Goal: Navigation & Orientation: Find specific page/section

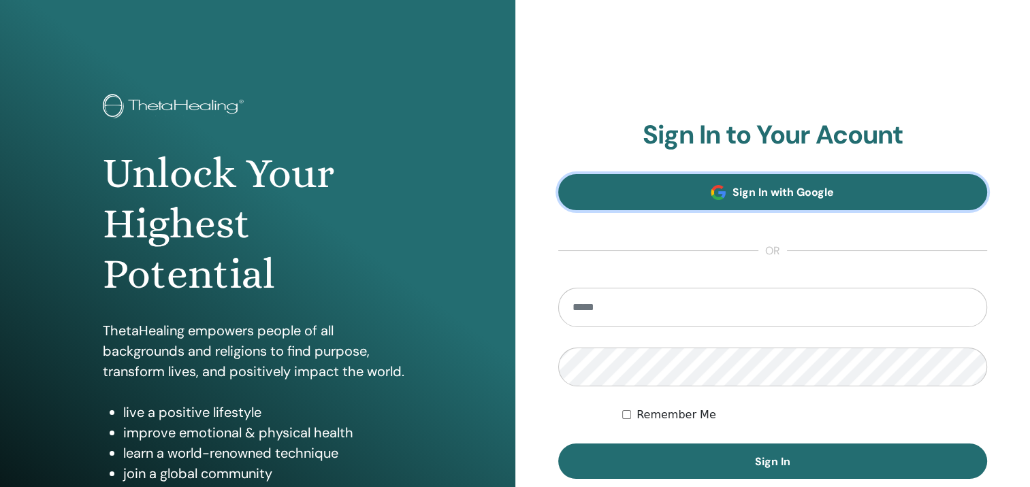
click at [683, 193] on link "Sign In with Google" at bounding box center [772, 192] width 429 height 36
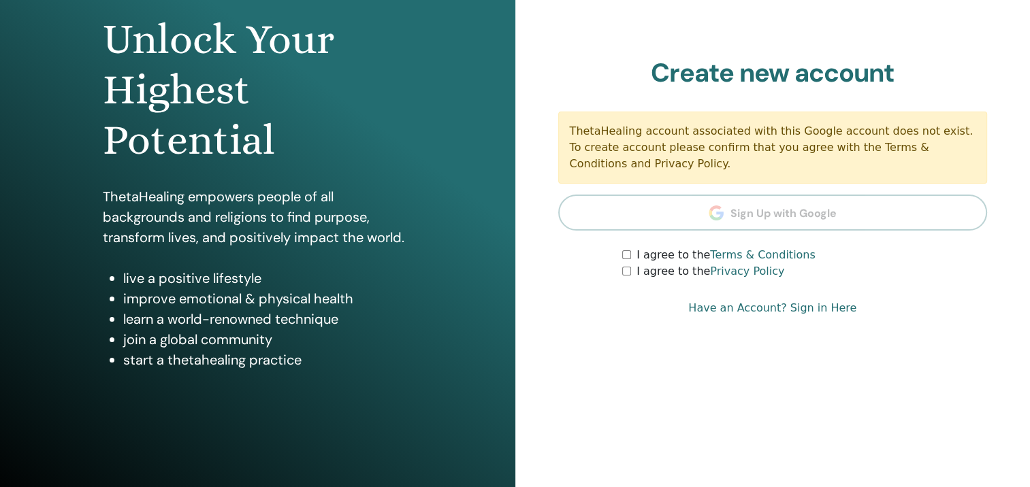
scroll to position [136, 0]
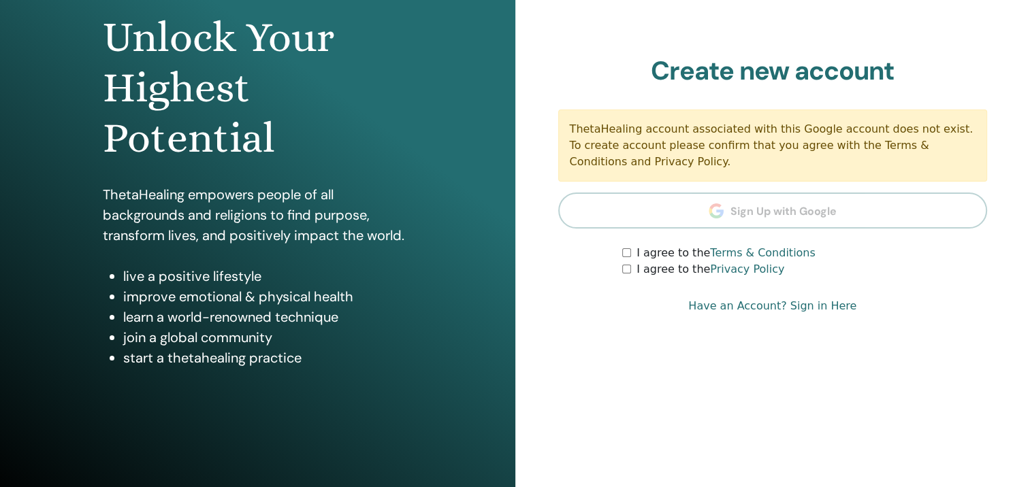
click at [705, 211] on section "Create new account ThetaHealing account associated with this Google account doe…" at bounding box center [772, 167] width 429 height 223
click at [793, 305] on link "Have an Account? Sign in Here" at bounding box center [772, 306] width 168 height 16
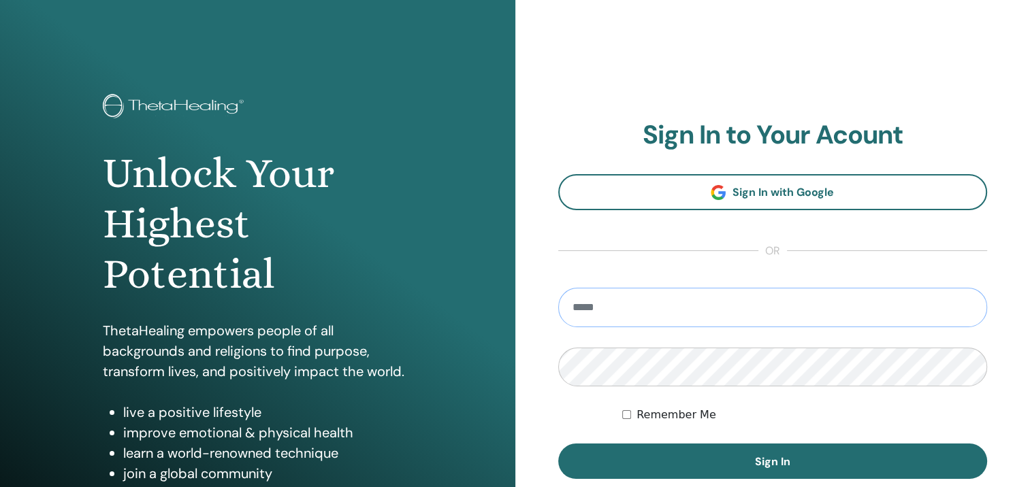
click at [655, 306] on input "email" at bounding box center [772, 307] width 429 height 39
type input "**********"
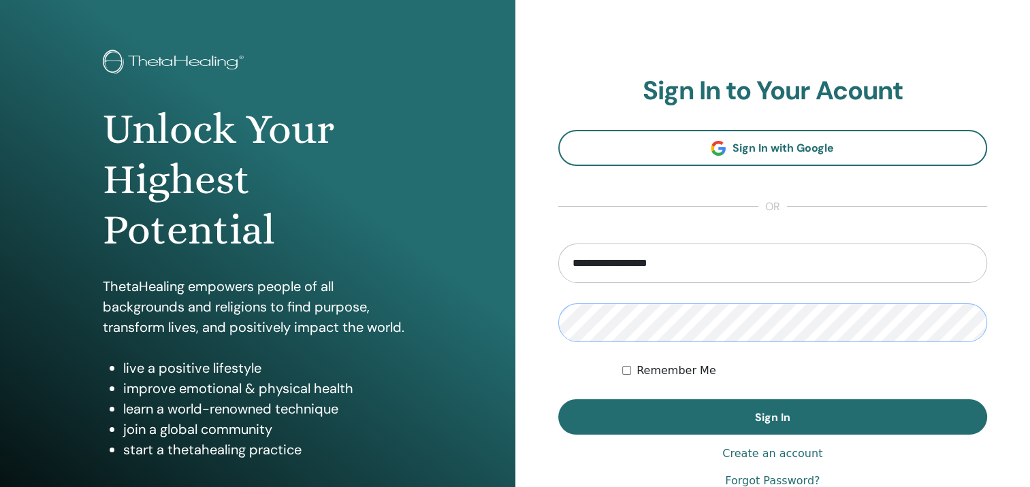
scroll to position [68, 0]
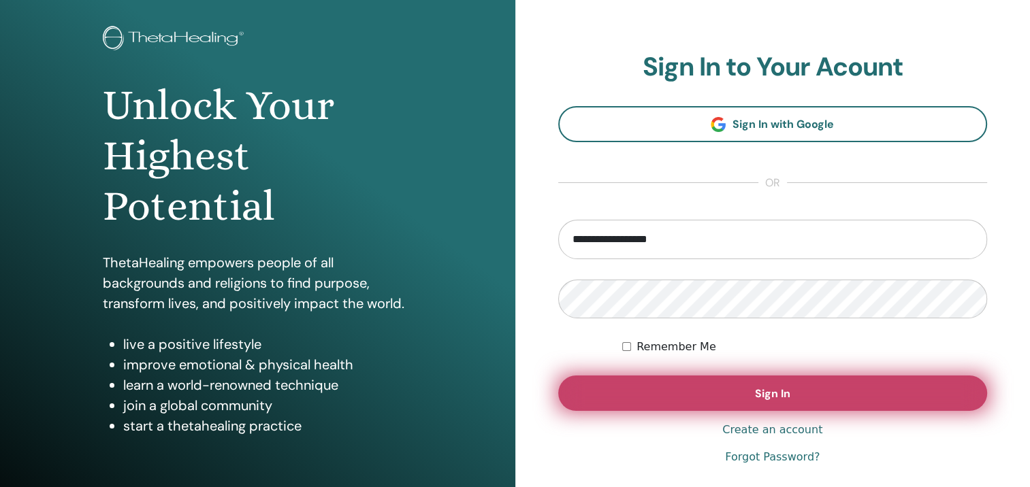
click at [741, 404] on button "Sign In" at bounding box center [772, 393] width 429 height 35
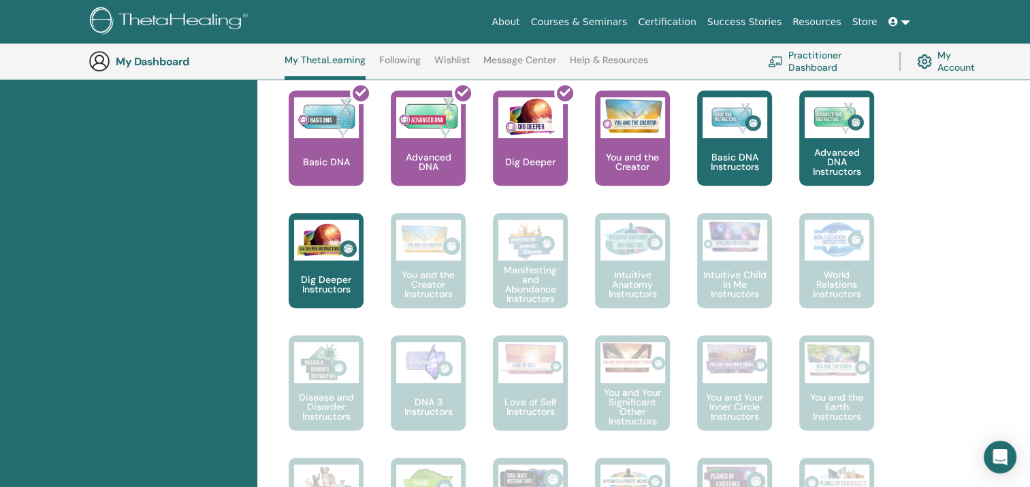
scroll to position [648, 0]
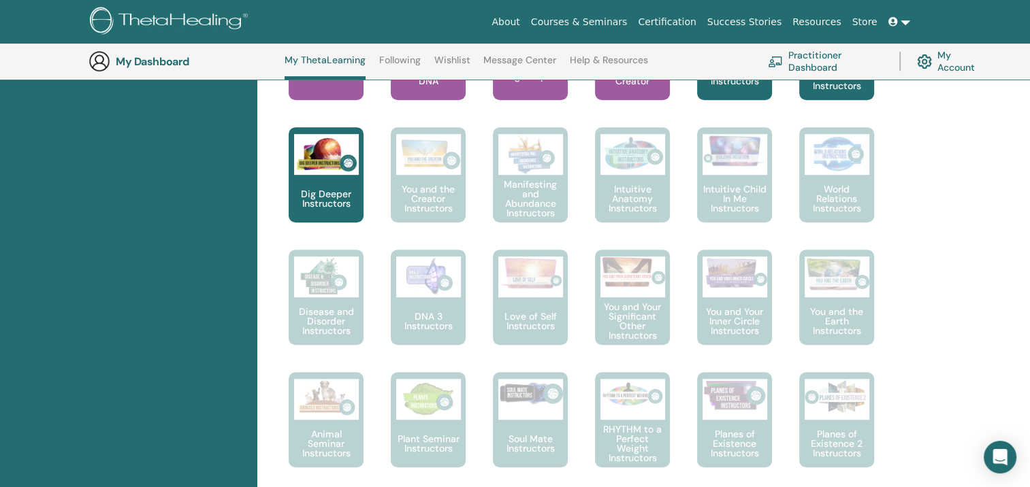
click at [580, 238] on div "Teach Others to Transform Through the Body Intuitive Anatomy Instructors" at bounding box center [619, 188] width 102 height 123
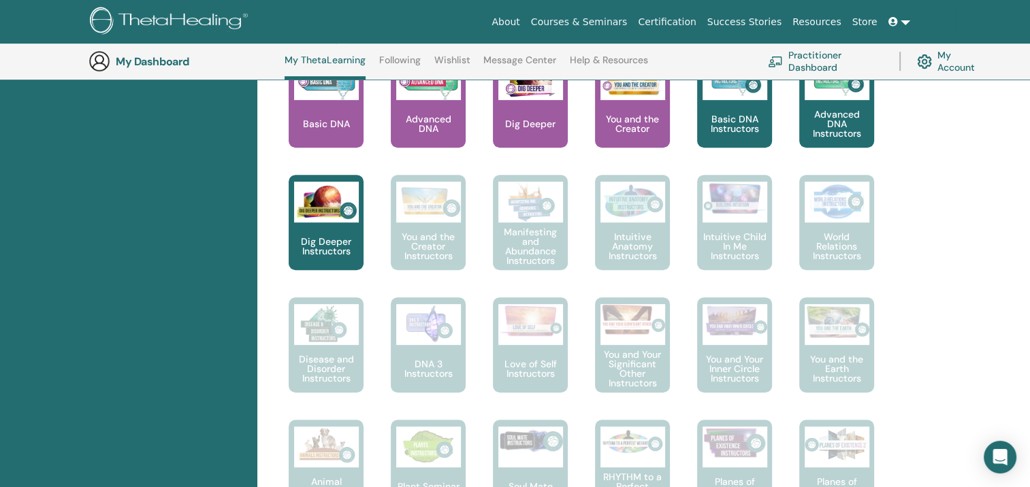
scroll to position [580, 0]
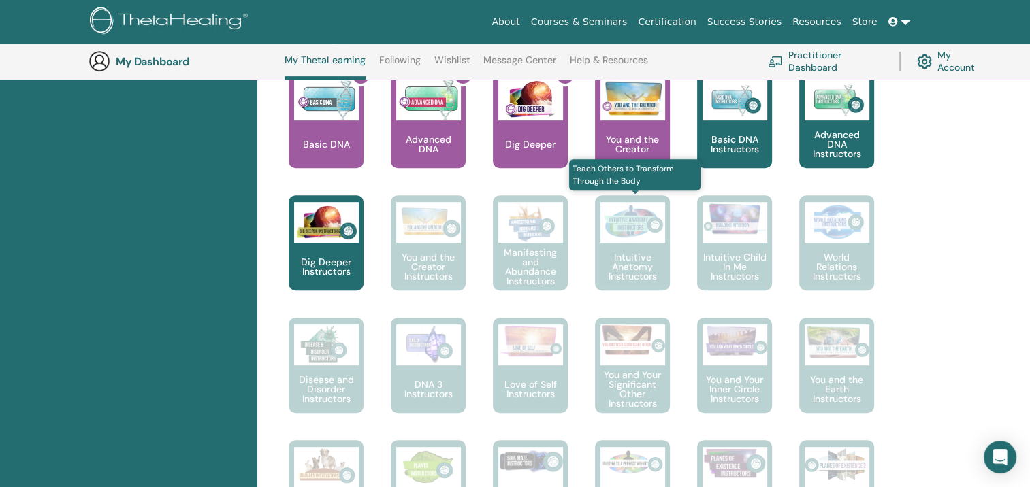
click at [651, 246] on div "Intuitive Anatomy Instructors" at bounding box center [632, 242] width 75 height 95
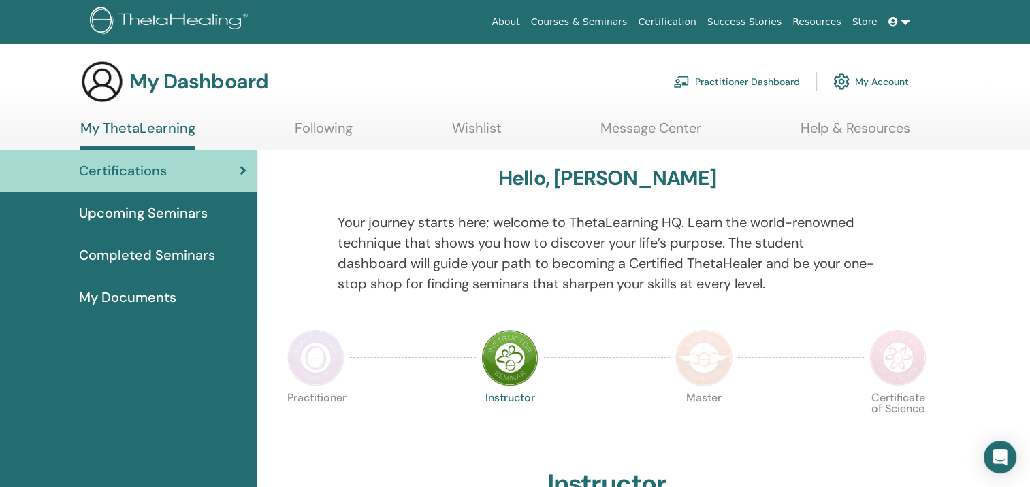
click at [326, 123] on link "Following" at bounding box center [324, 133] width 58 height 27
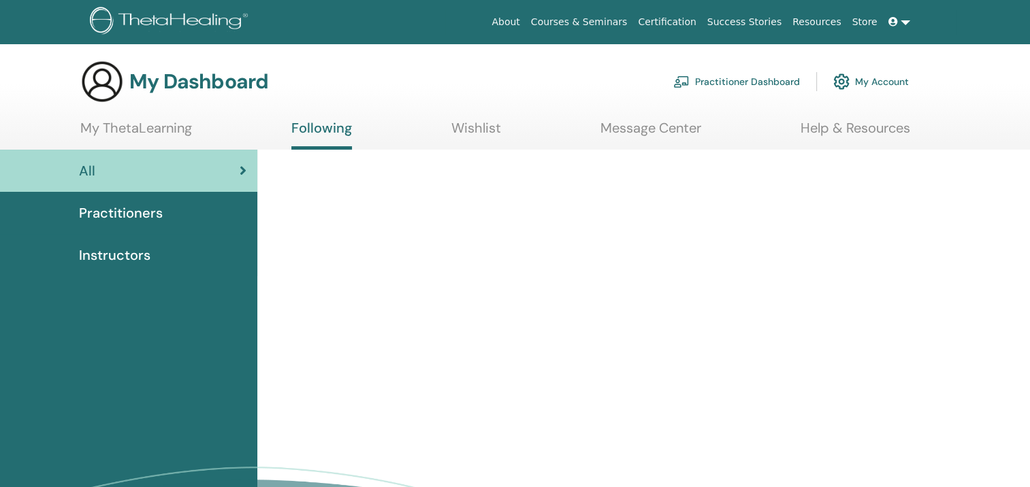
click at [725, 78] on link "Practitioner Dashboard" at bounding box center [736, 82] width 127 height 30
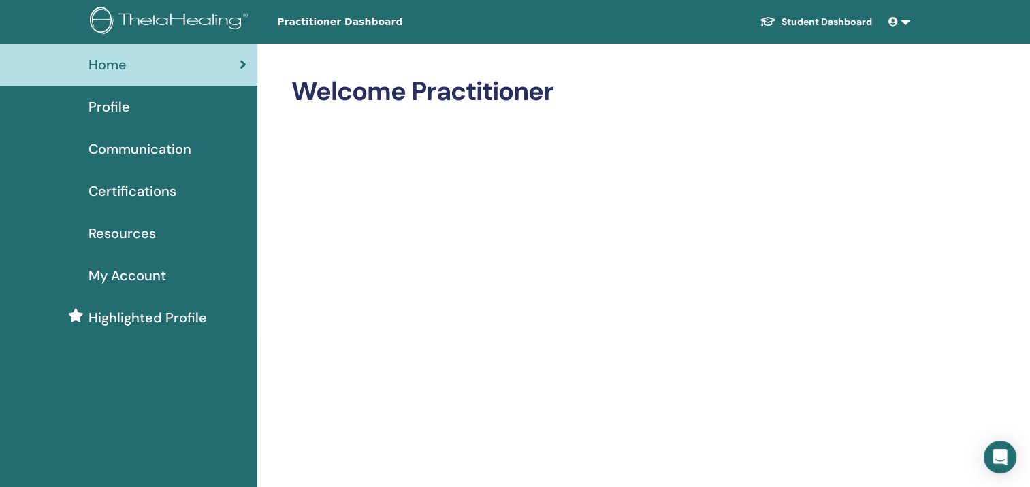
click at [128, 276] on span "My Account" at bounding box center [127, 275] width 78 height 20
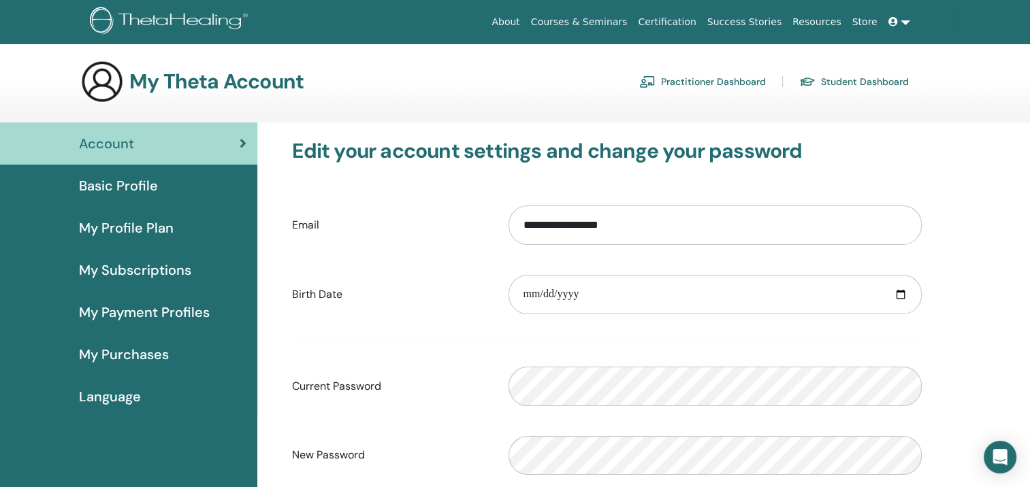
click at [843, 81] on link "Student Dashboard" at bounding box center [854, 82] width 110 height 22
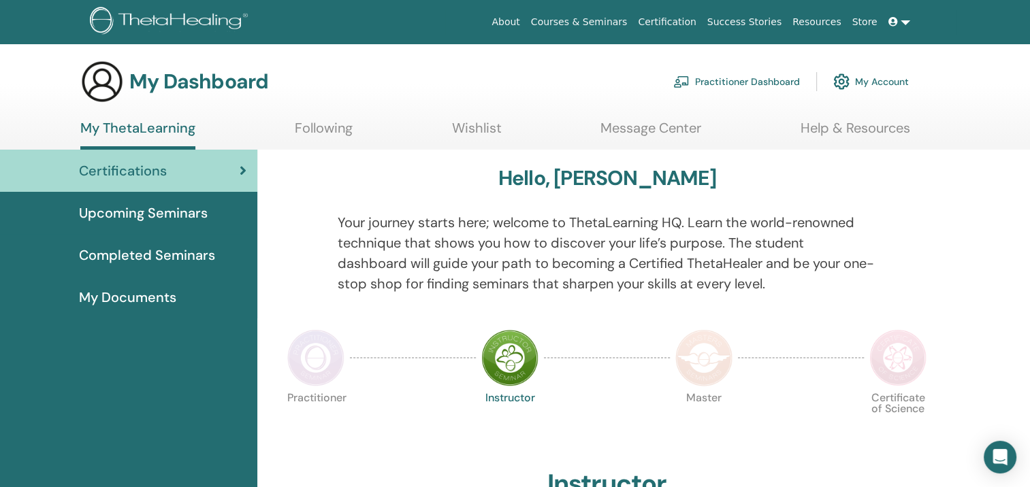
click at [719, 80] on link "Practitioner Dashboard" at bounding box center [736, 82] width 127 height 30
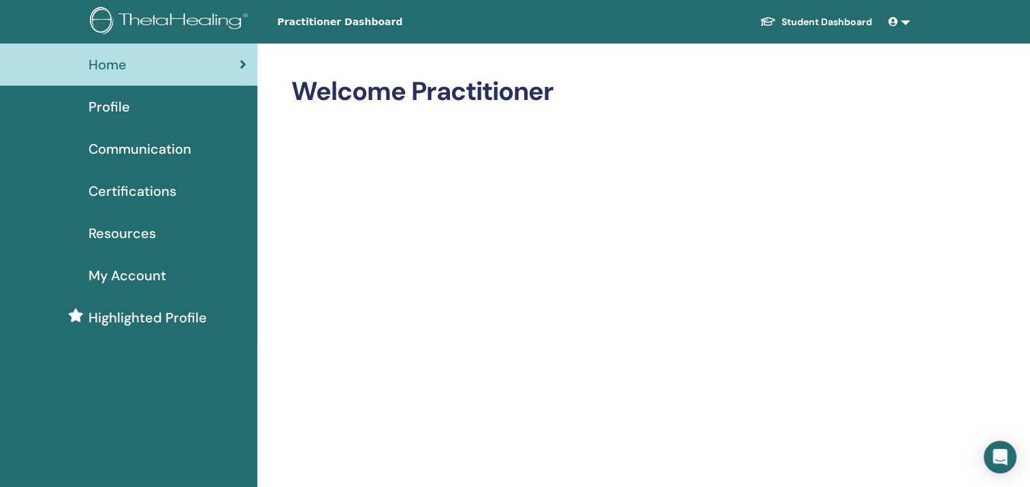
click at [898, 27] on span at bounding box center [894, 21] width 12 height 11
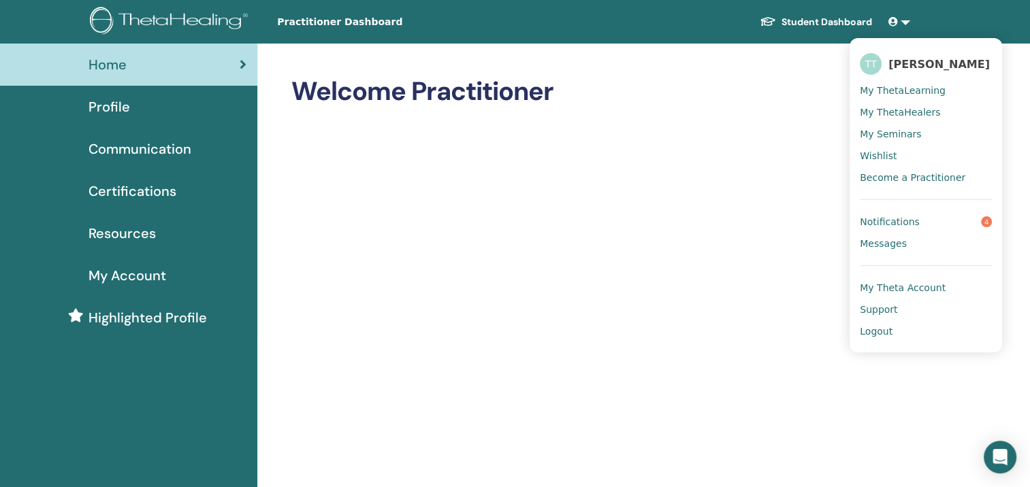
click at [866, 137] on span "My Seminars" at bounding box center [890, 134] width 61 height 12
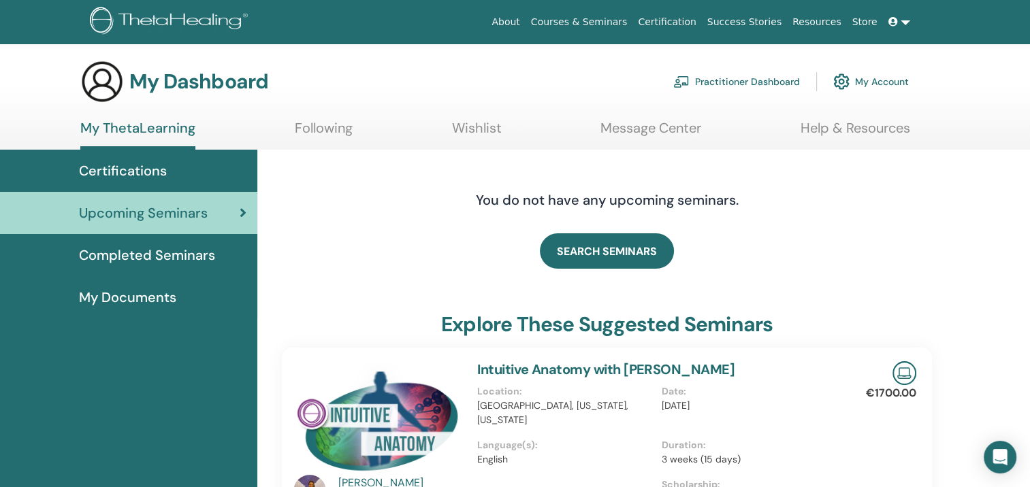
click at [904, 25] on link at bounding box center [899, 22] width 33 height 25
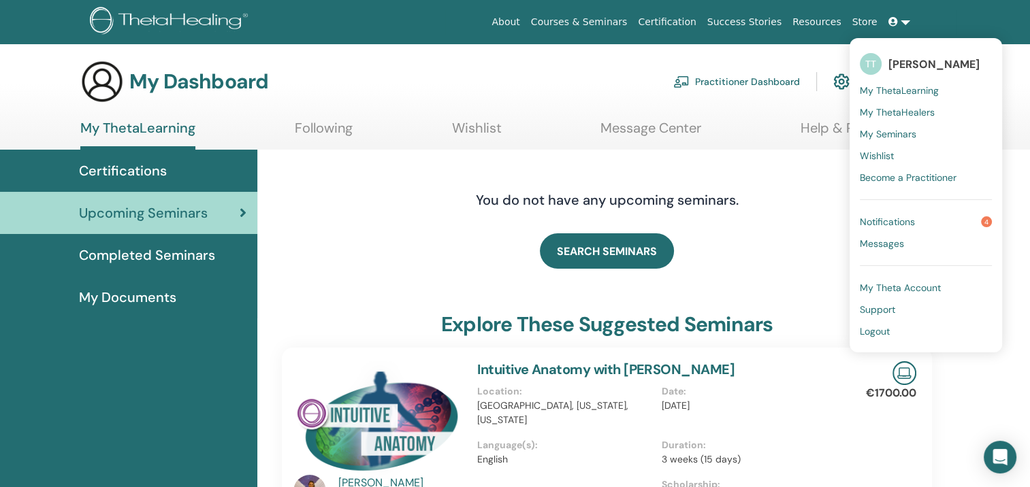
click at [905, 88] on span "My ThetaLearning" at bounding box center [899, 90] width 79 height 12
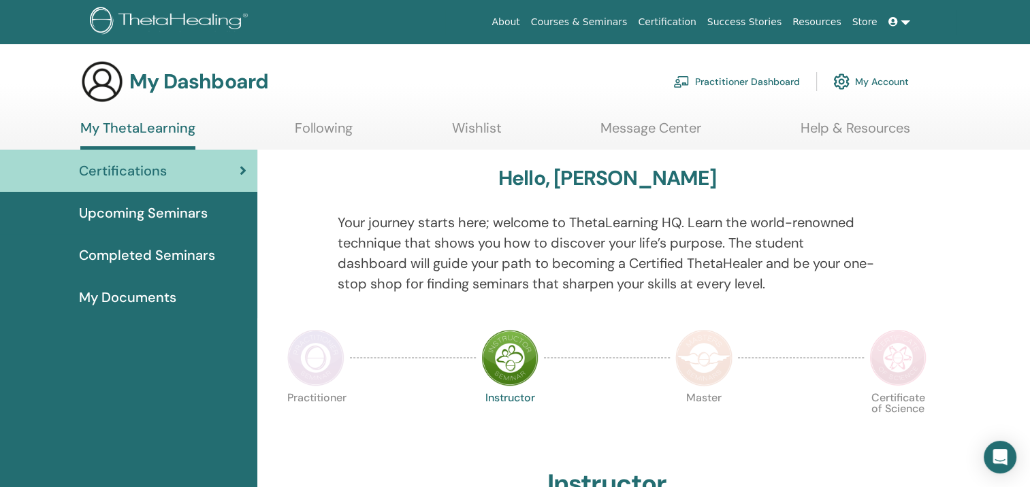
click at [494, 344] on img at bounding box center [509, 357] width 57 height 57
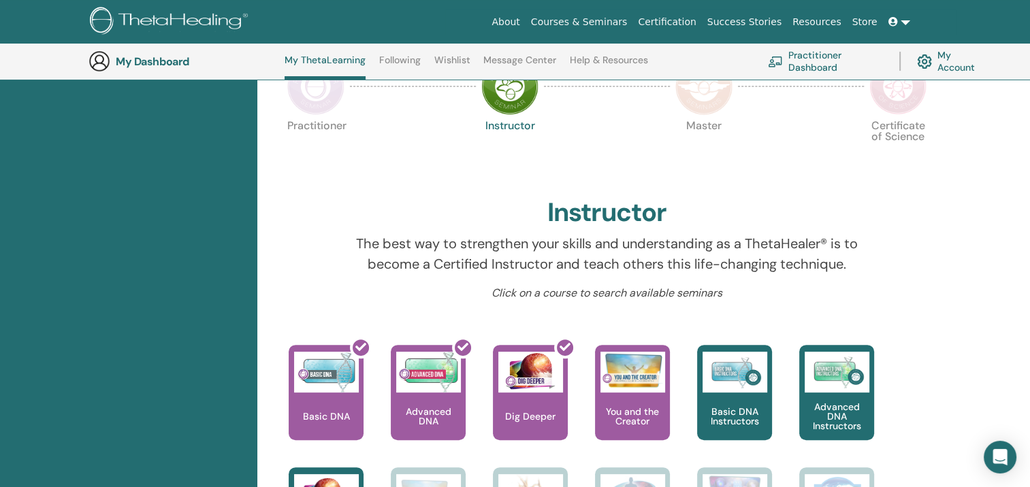
scroll to position [103, 0]
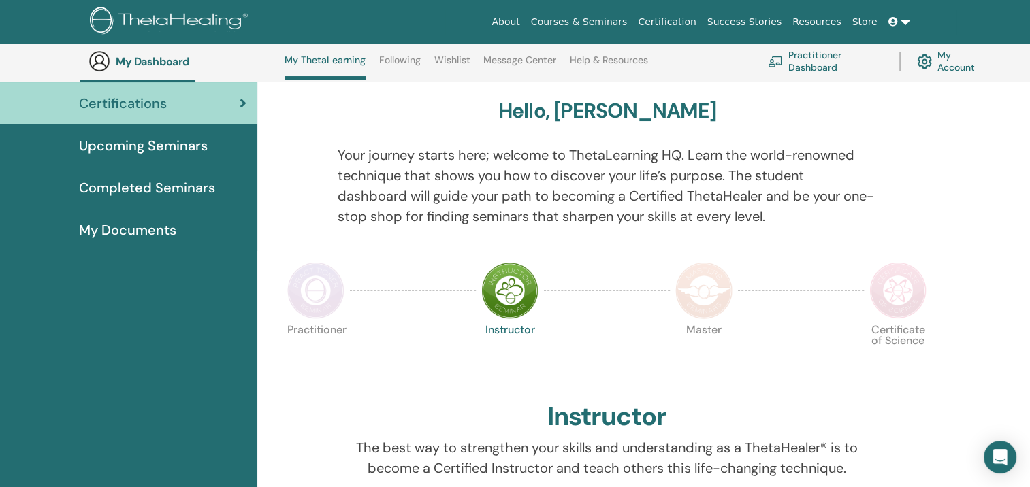
click at [298, 295] on img at bounding box center [315, 290] width 57 height 57
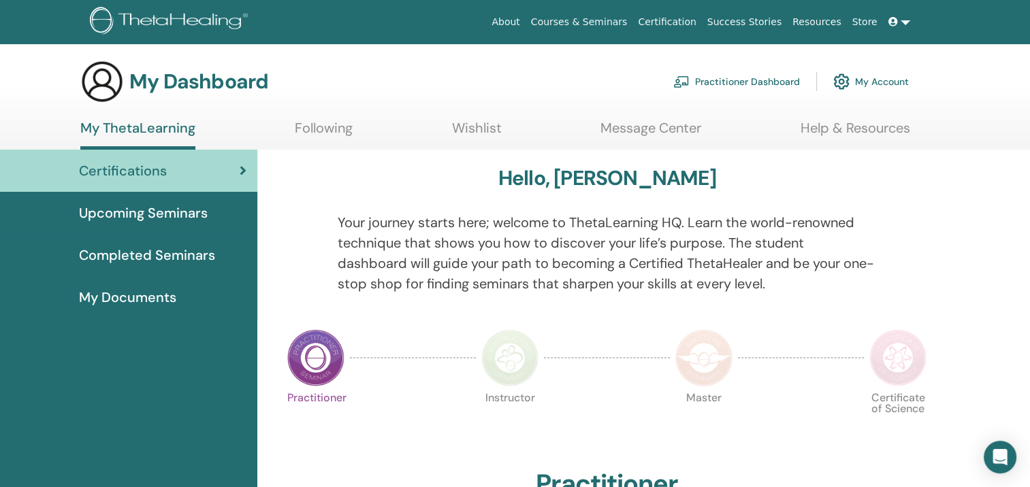
click at [855, 87] on link "My Account" at bounding box center [871, 82] width 76 height 30
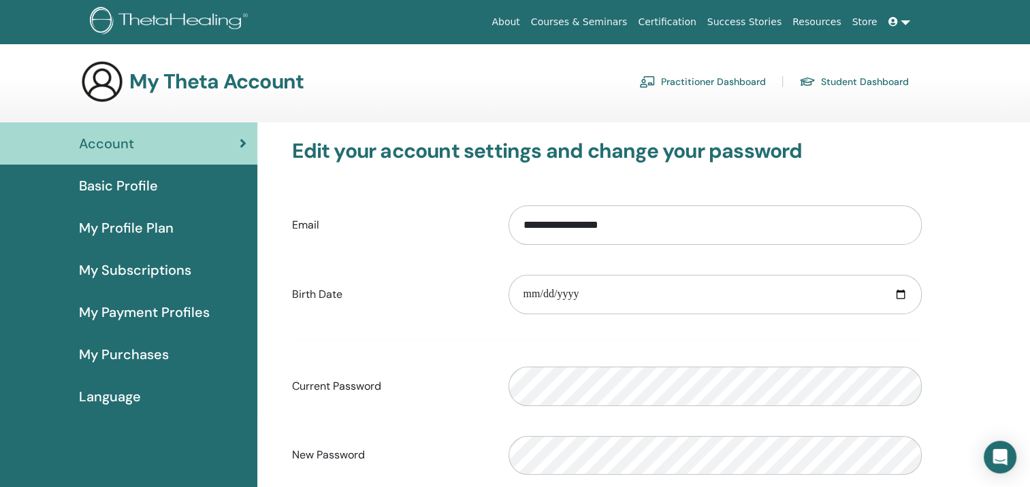
click at [891, 22] on icon at bounding box center [893, 22] width 10 height 10
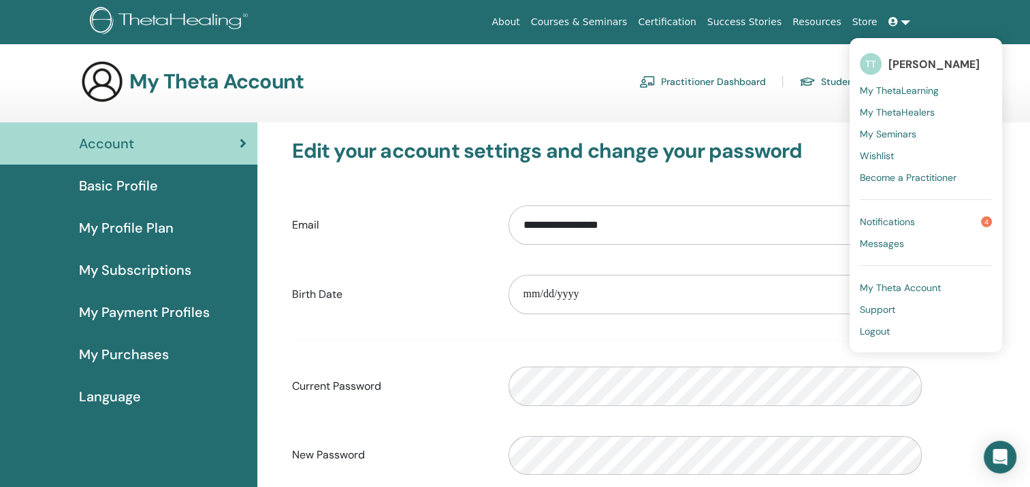
click at [897, 86] on span "My ThetaLearning" at bounding box center [899, 90] width 79 height 12
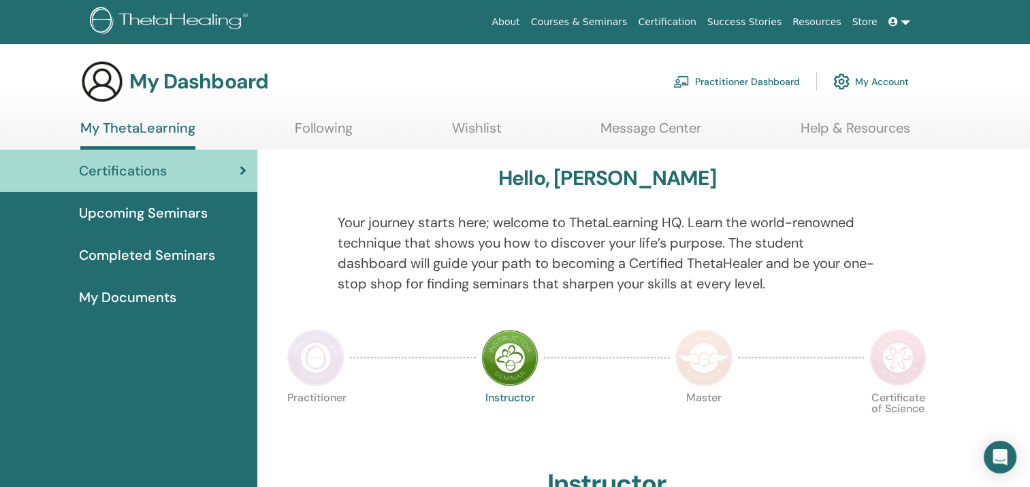
click at [905, 19] on link at bounding box center [899, 22] width 33 height 25
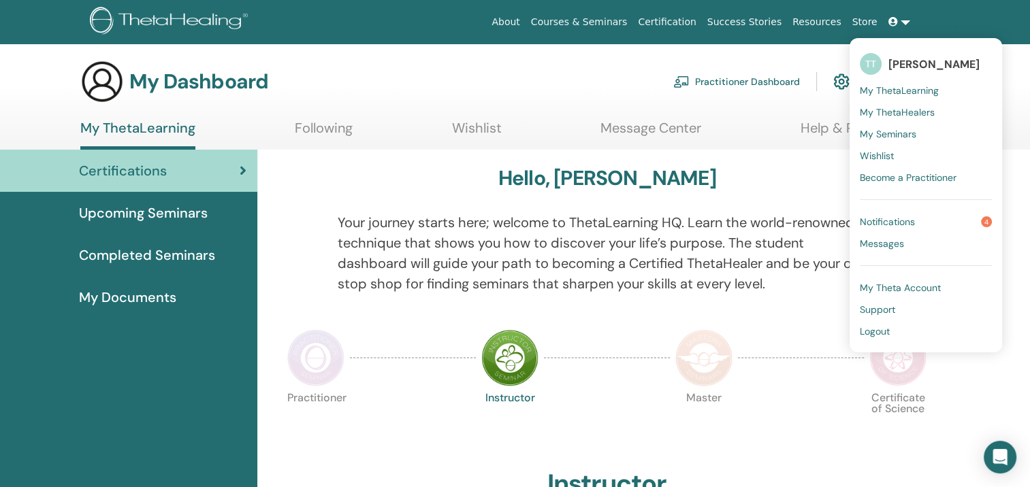
click at [890, 108] on span "My ThetaHealers" at bounding box center [897, 112] width 75 height 12
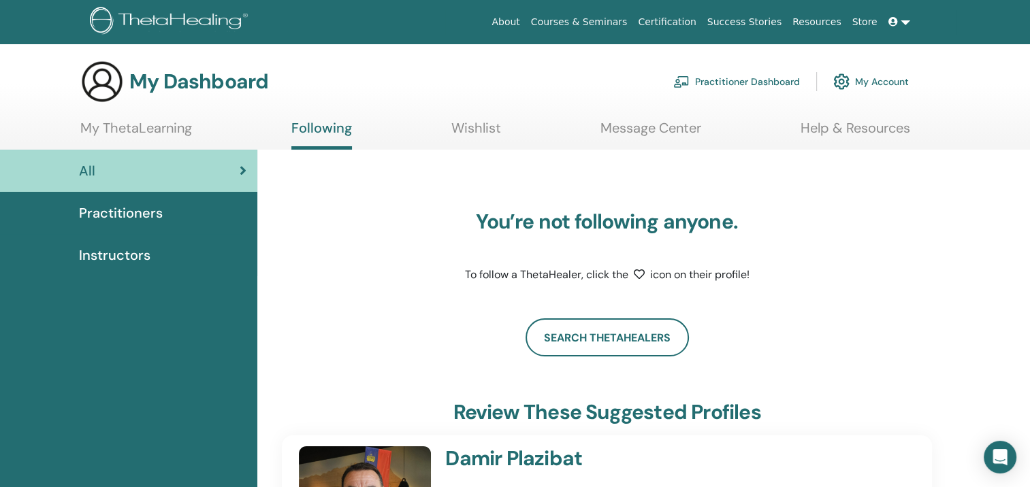
click at [907, 20] on link at bounding box center [899, 22] width 33 height 25
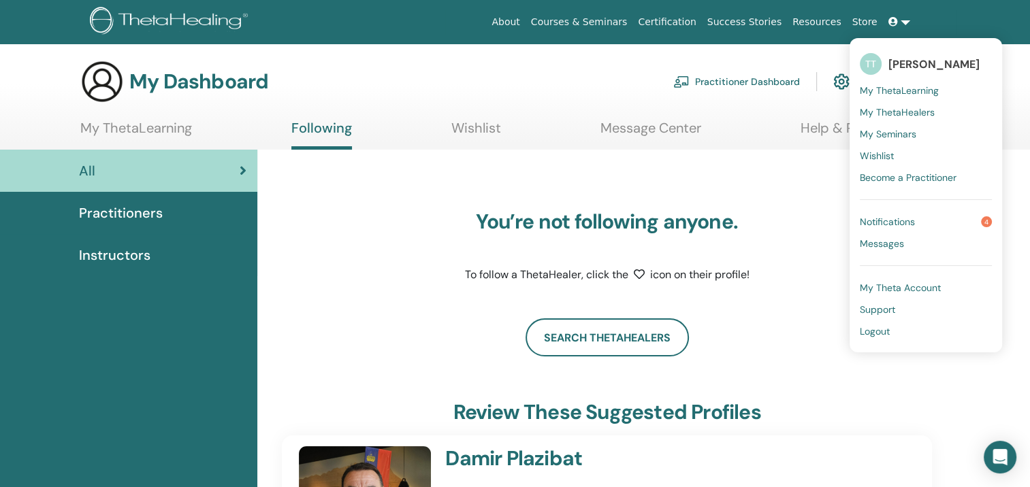
click at [882, 218] on span "Notifications" at bounding box center [887, 222] width 55 height 12
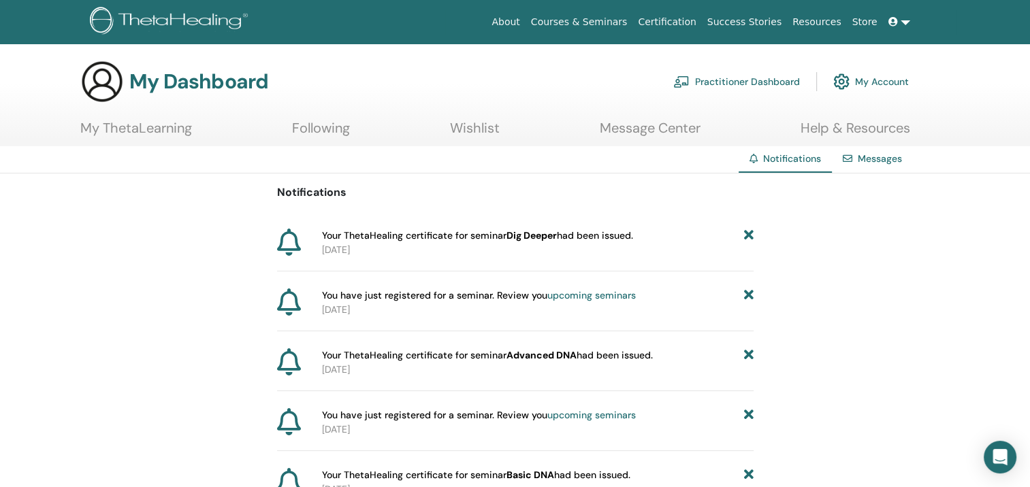
click at [631, 20] on link "Courses & Seminars" at bounding box center [579, 22] width 108 height 25
